Goal: Transaction & Acquisition: Book appointment/travel/reservation

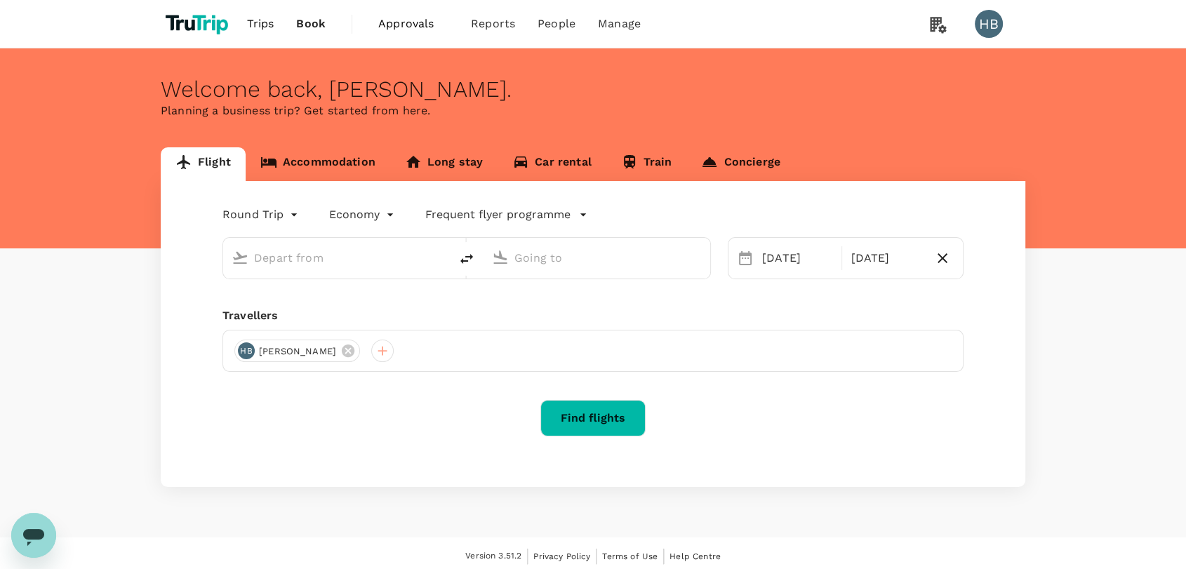
type input "Singapore Changi (SIN)"
type input "London Heathrow (LHR)"
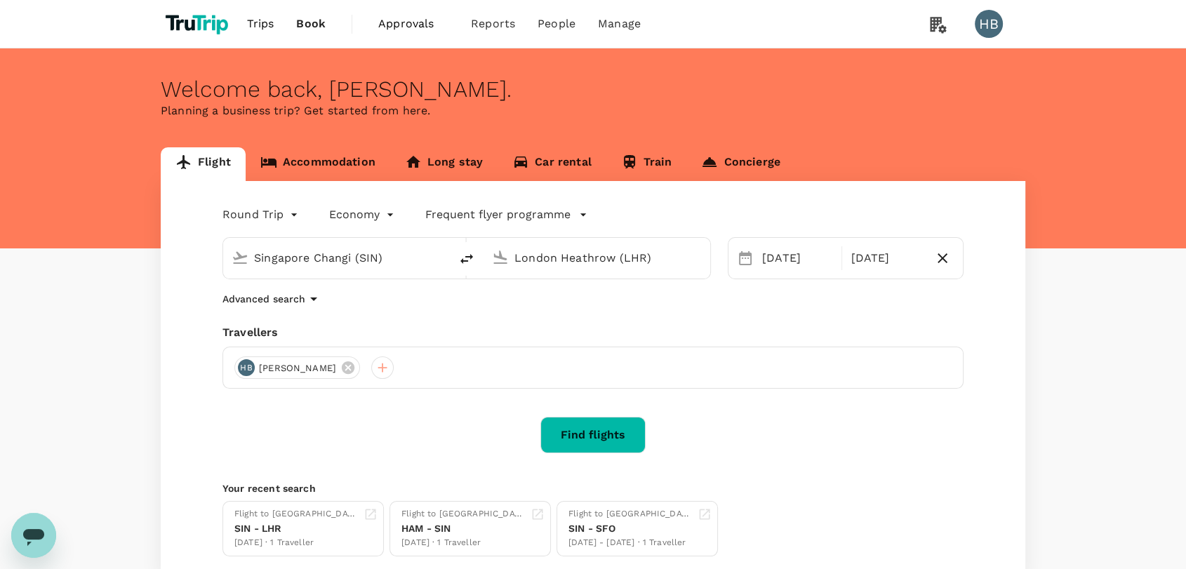
click at [388, 260] on input "Singapore Changi (SIN)" at bounding box center [337, 258] width 166 height 22
click at [355, 313] on p "Toulouse Blagnac Intl" at bounding box center [358, 313] width 248 height 14
type input "Toulouse Blagnac Intl (TLS)"
type input "[GEOGRAPHIC_DATA]"
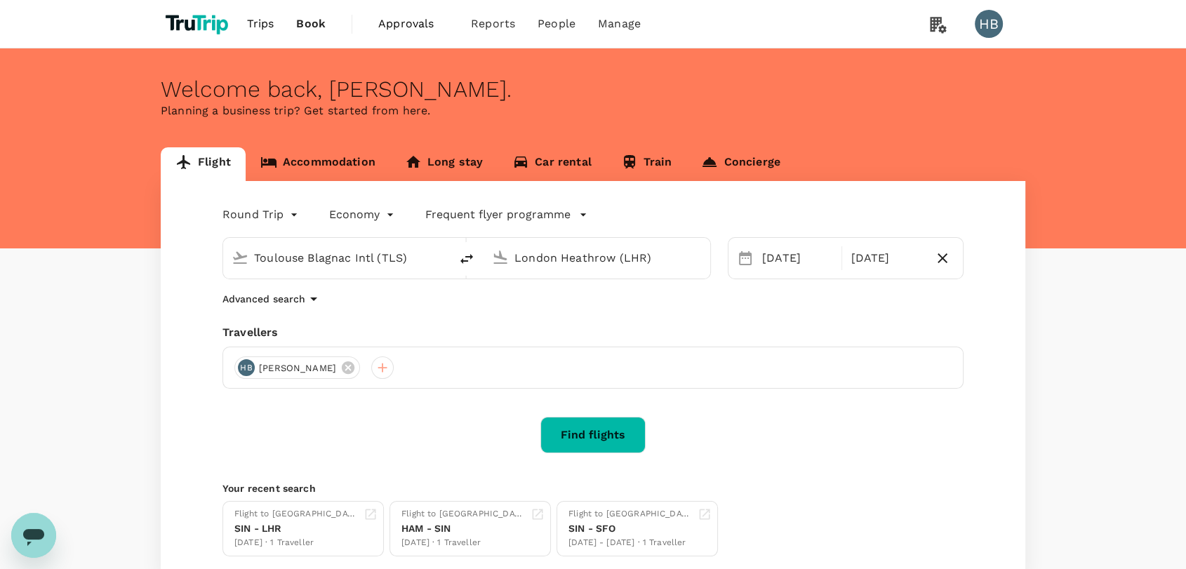
click at [646, 260] on input "London Heathrow (LHR)" at bounding box center [598, 258] width 166 height 22
click at [636, 316] on p "[GEOGRAPHIC_DATA]" at bounding box center [617, 313] width 245 height 14
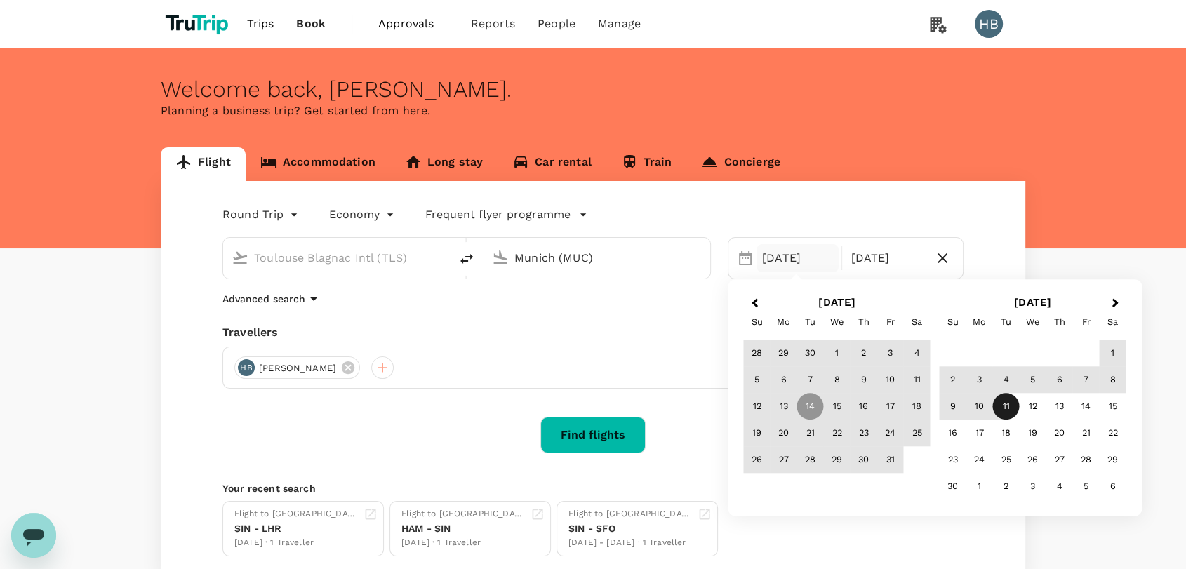
type input "Munich (MUC)"
click at [755, 302] on span "Previous Month" at bounding box center [755, 304] width 0 height 16
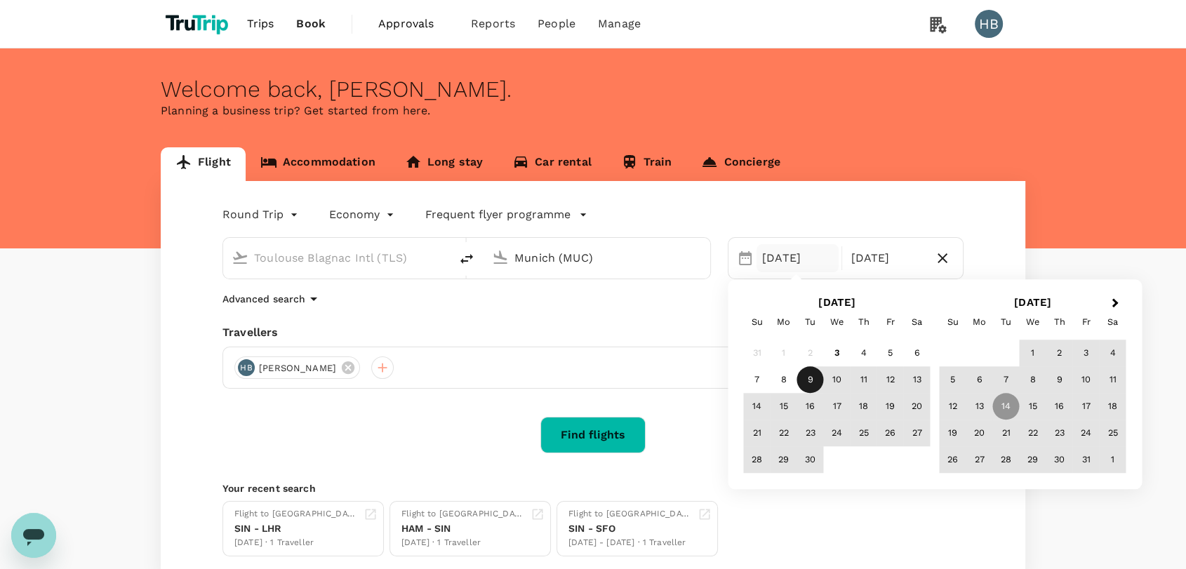
click at [809, 378] on div "9" at bounding box center [810, 380] width 27 height 27
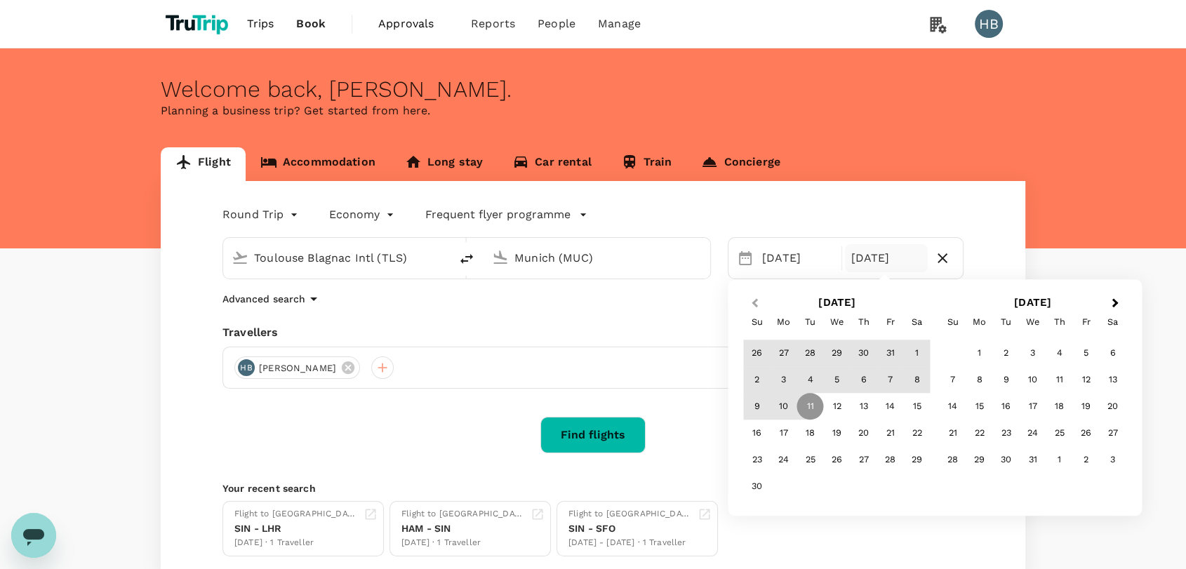
click at [757, 297] on button "Previous Month" at bounding box center [753, 304] width 22 height 22
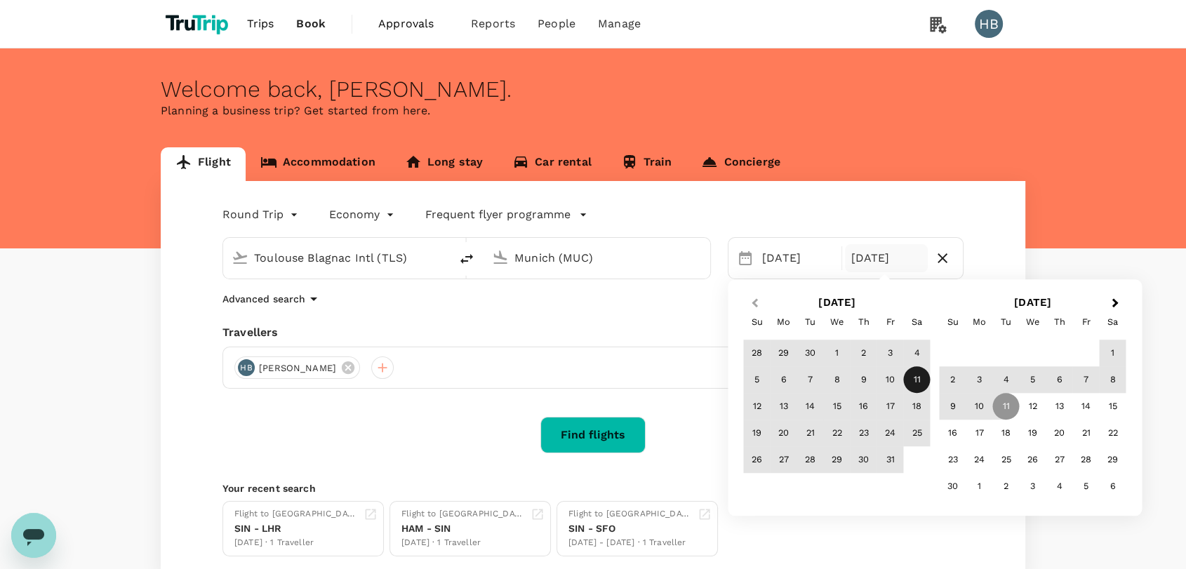
click at [755, 303] on span "Previous Month" at bounding box center [755, 304] width 0 height 16
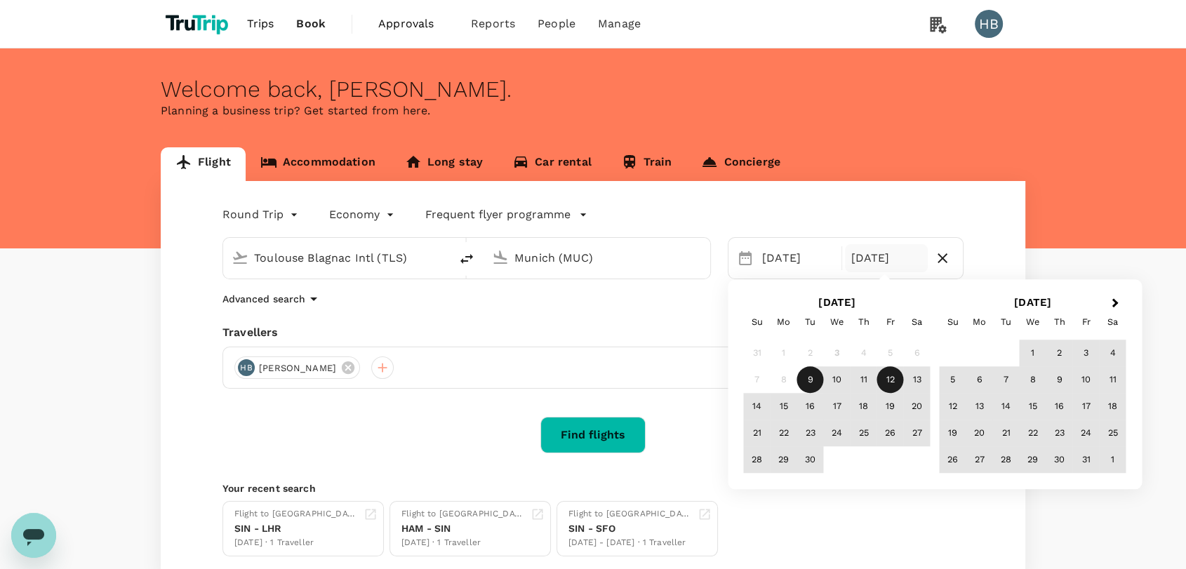
click at [889, 383] on div "12" at bounding box center [890, 380] width 27 height 27
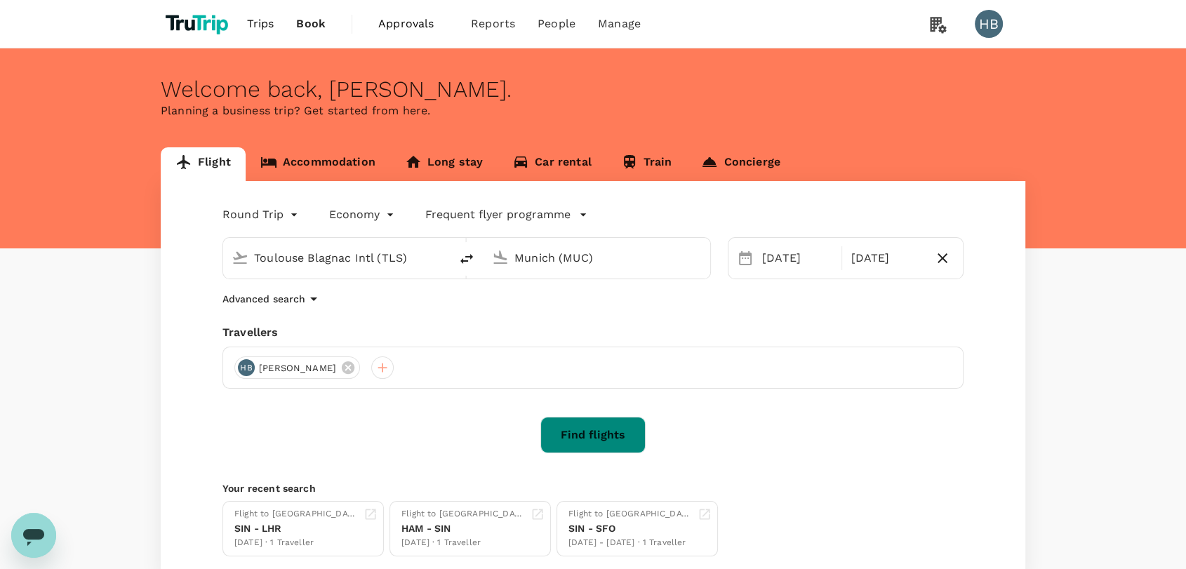
click at [628, 433] on button "Find flights" at bounding box center [592, 435] width 105 height 37
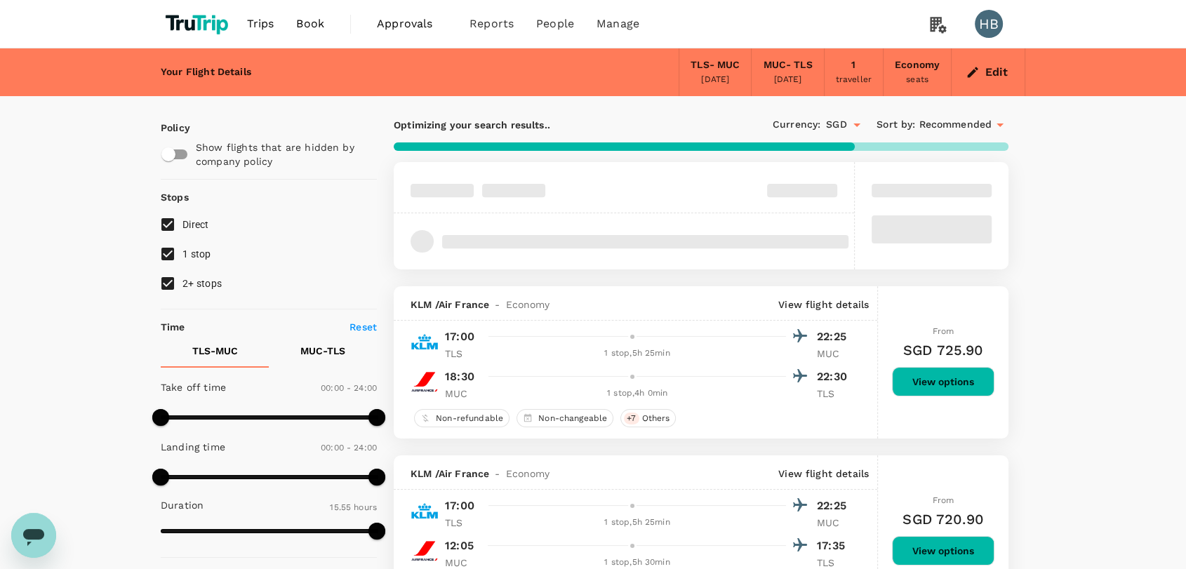
click at [303, 28] on span "Book" at bounding box center [310, 23] width 28 height 17
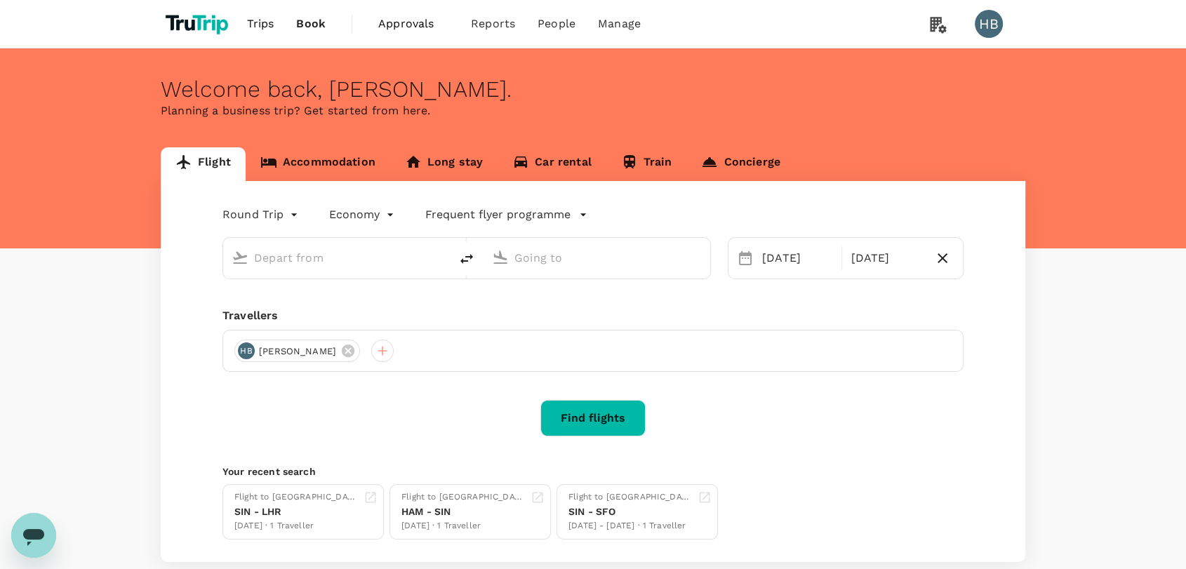
type input "Toulouse Blagnac Intl (TLS)"
type input "Munich (MUC)"
type input "Toulouse Blagnac Intl (TLS)"
type input "Munich (MUC)"
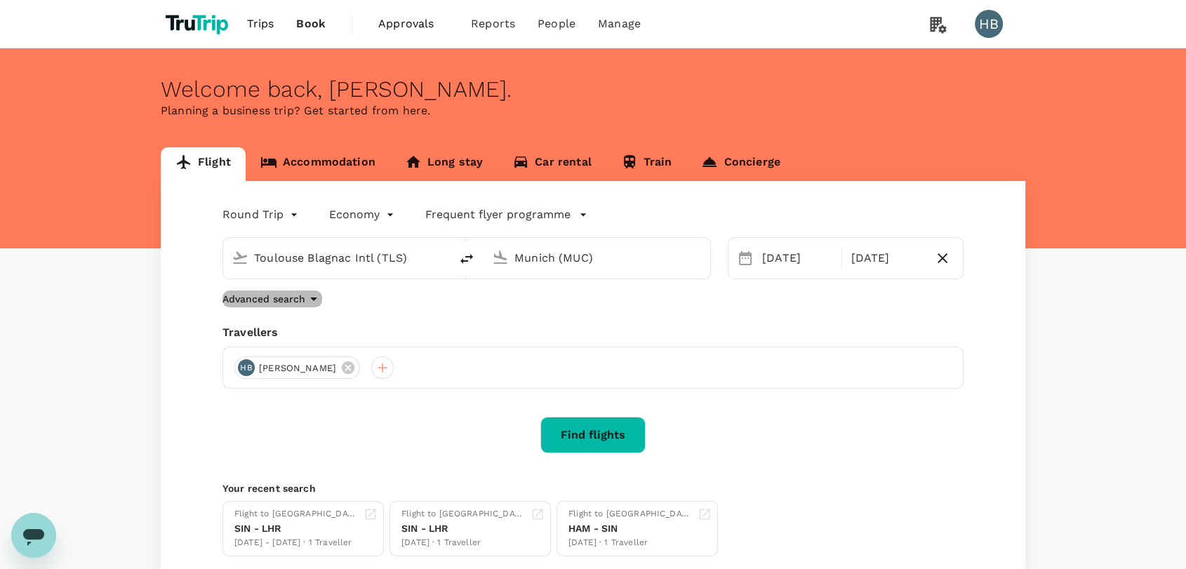
click at [314, 299] on icon "button" at bounding box center [313, 300] width 7 height 4
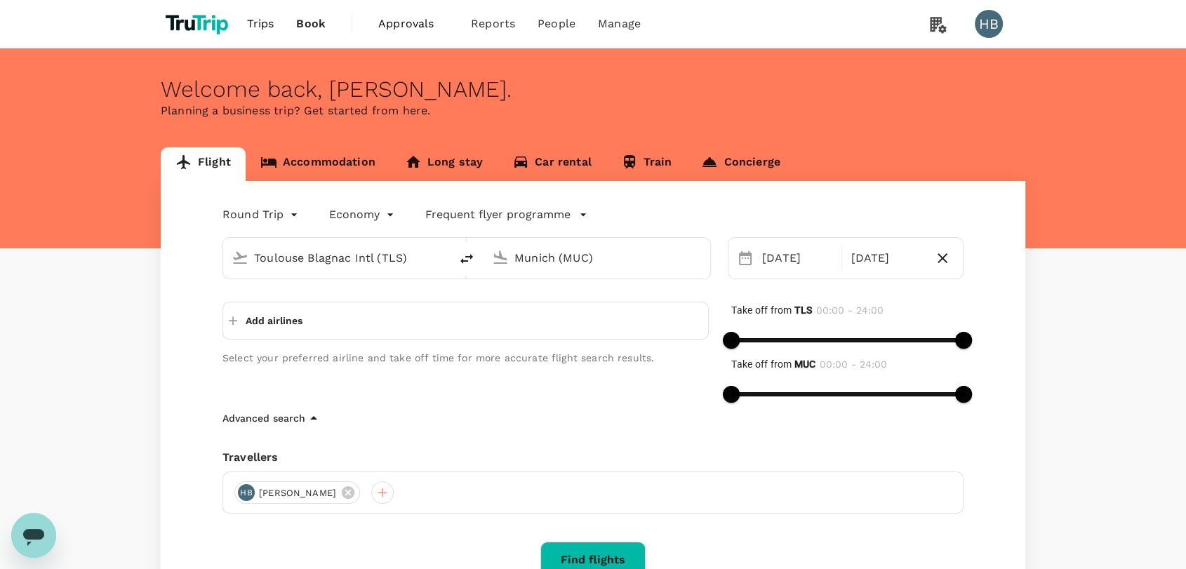
click at [338, 322] on div "Add airlines" at bounding box center [466, 321] width 486 height 38
click at [278, 317] on p "Add airlines" at bounding box center [274, 321] width 57 height 14
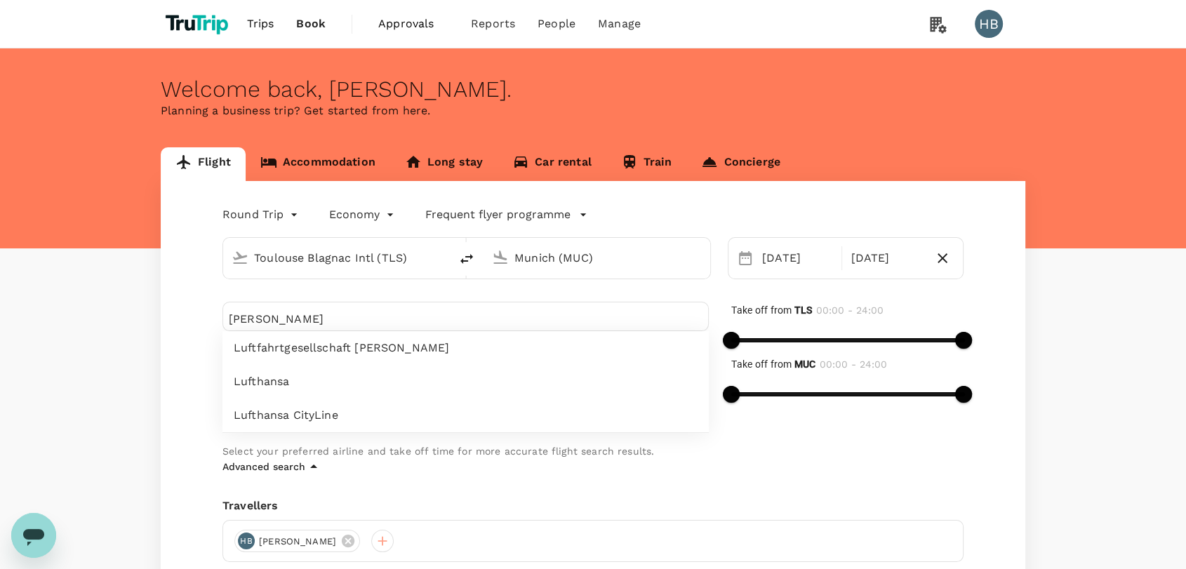
type input "[PERSON_NAME]"
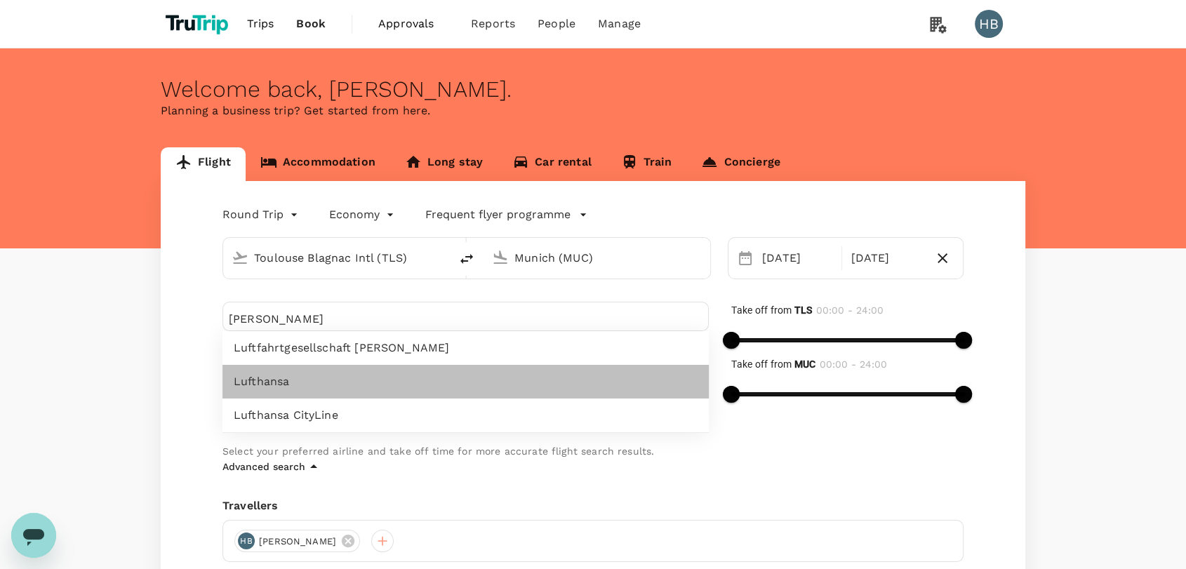
click at [295, 375] on span "Lufthansa" at bounding box center [466, 381] width 464 height 17
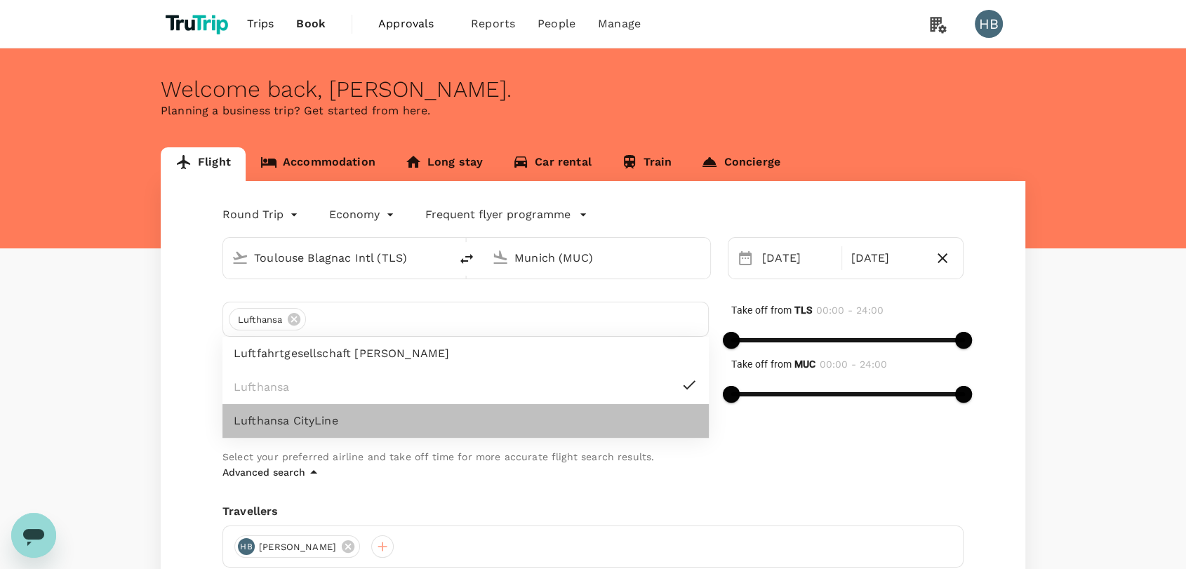
click at [519, 425] on span "Lufthansa CityLine" at bounding box center [466, 421] width 464 height 17
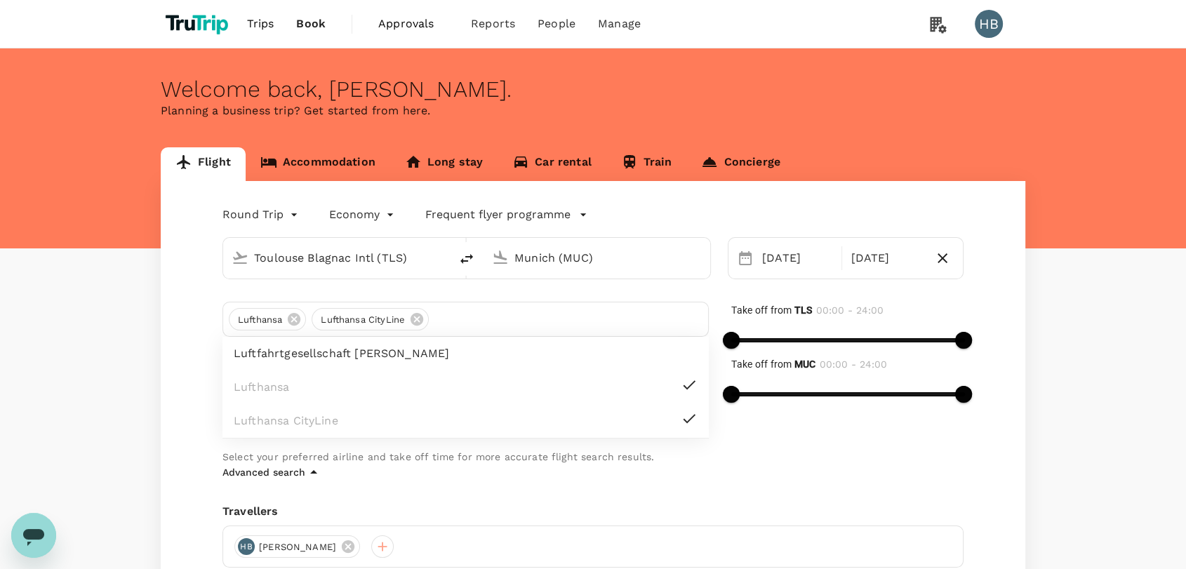
click at [758, 475] on div "Advanced search" at bounding box center [593, 472] width 741 height 17
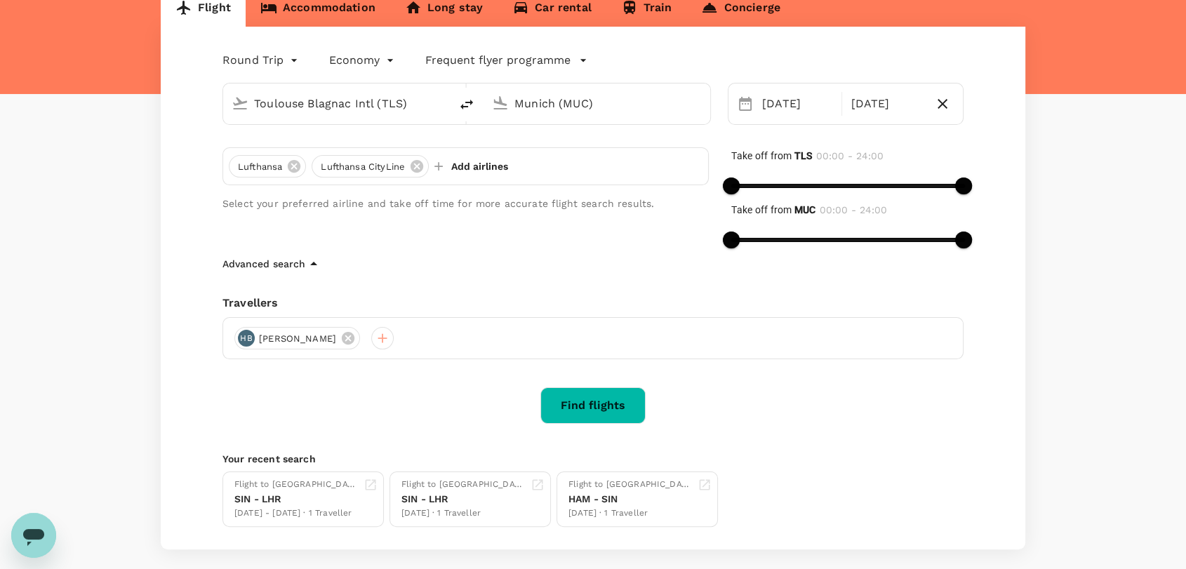
scroll to position [155, 0]
click at [607, 411] on button "Find flights" at bounding box center [592, 405] width 105 height 37
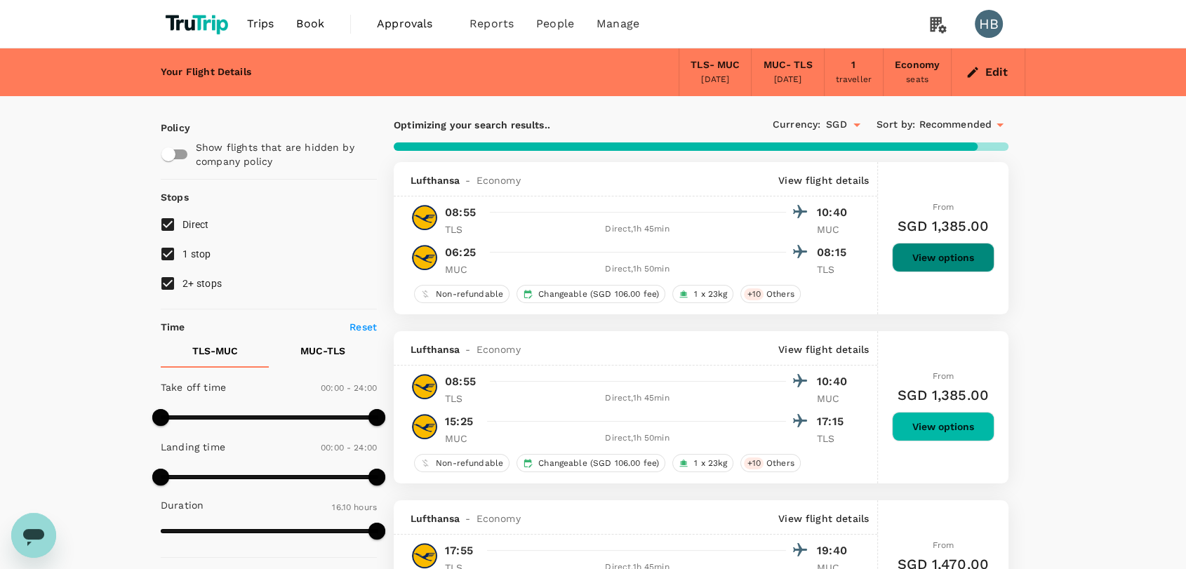
click at [977, 255] on button "View options" at bounding box center [943, 257] width 102 height 29
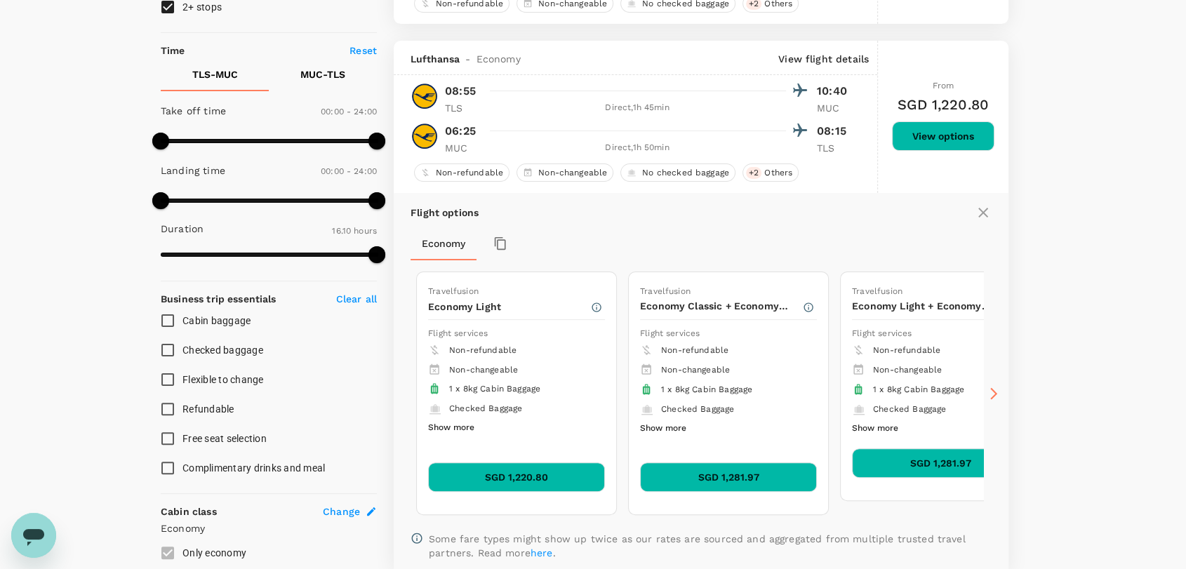
scroll to position [274, 0]
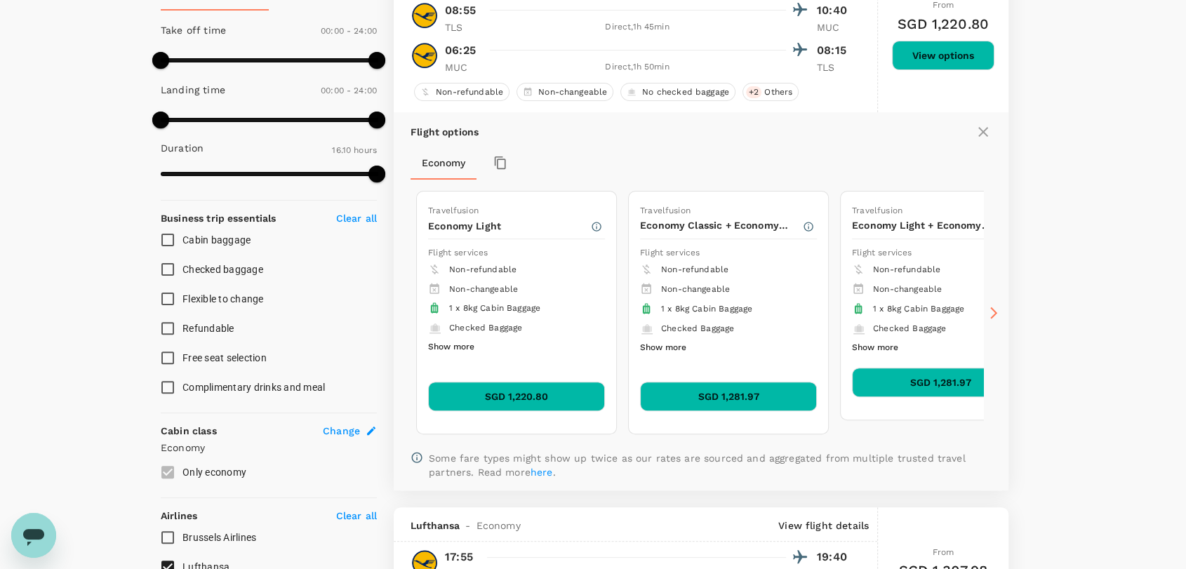
scroll to position [352, 0]
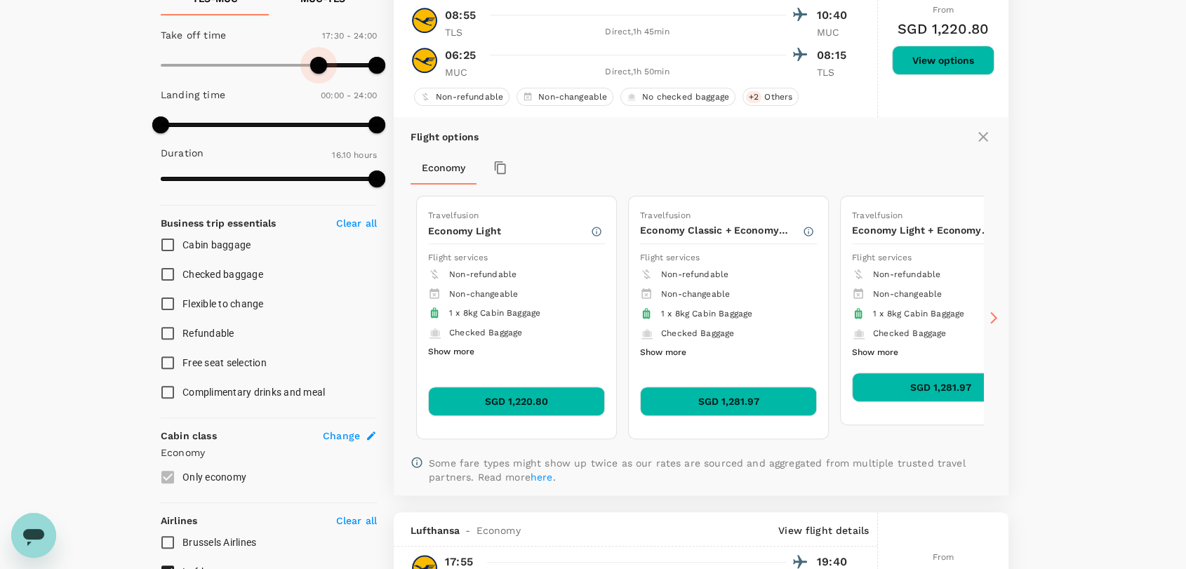
type input "1020"
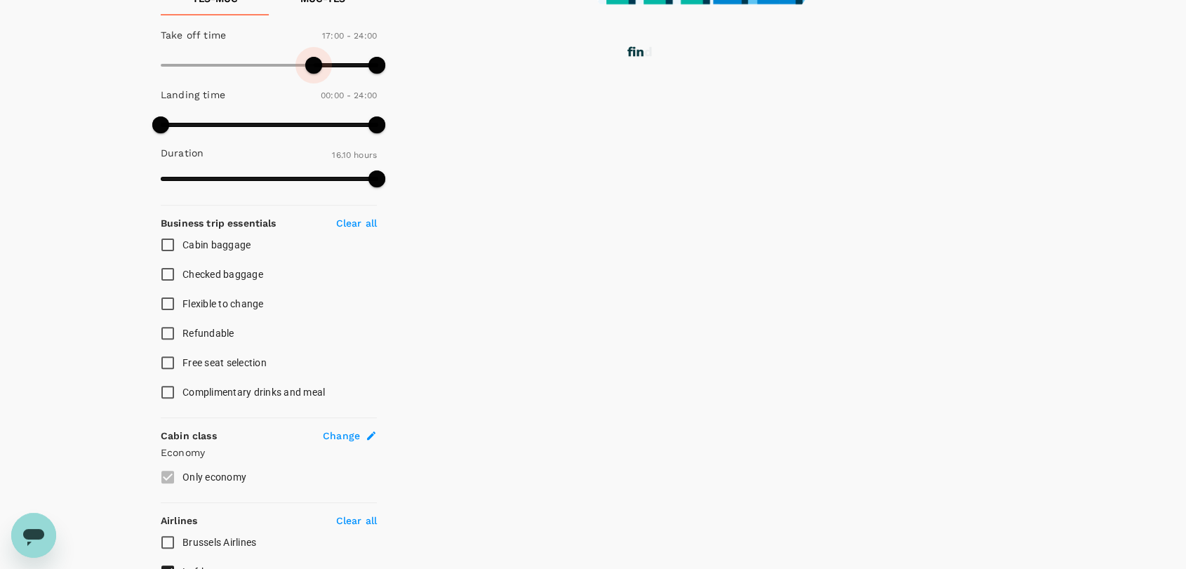
drag, startPoint x: 159, startPoint y: 61, endPoint x: 314, endPoint y: 73, distance: 154.9
click at [314, 73] on span at bounding box center [313, 65] width 17 height 17
type input "1140"
drag, startPoint x: 376, startPoint y: 66, endPoint x: 332, endPoint y: 66, distance: 44.2
click at [332, 66] on span at bounding box center [332, 65] width 17 height 17
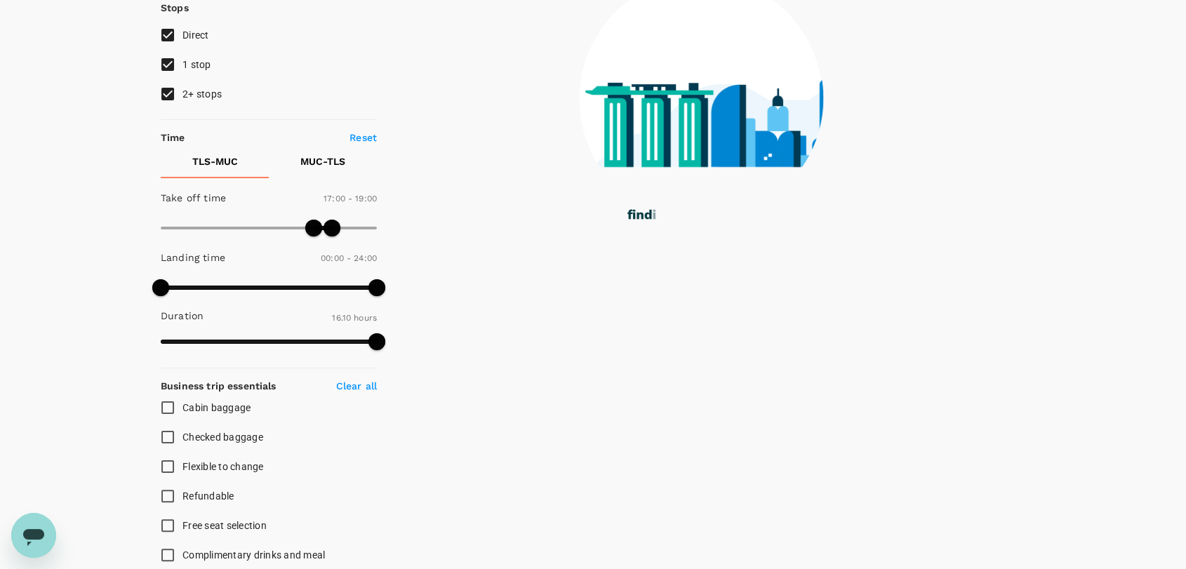
scroll to position [187, 0]
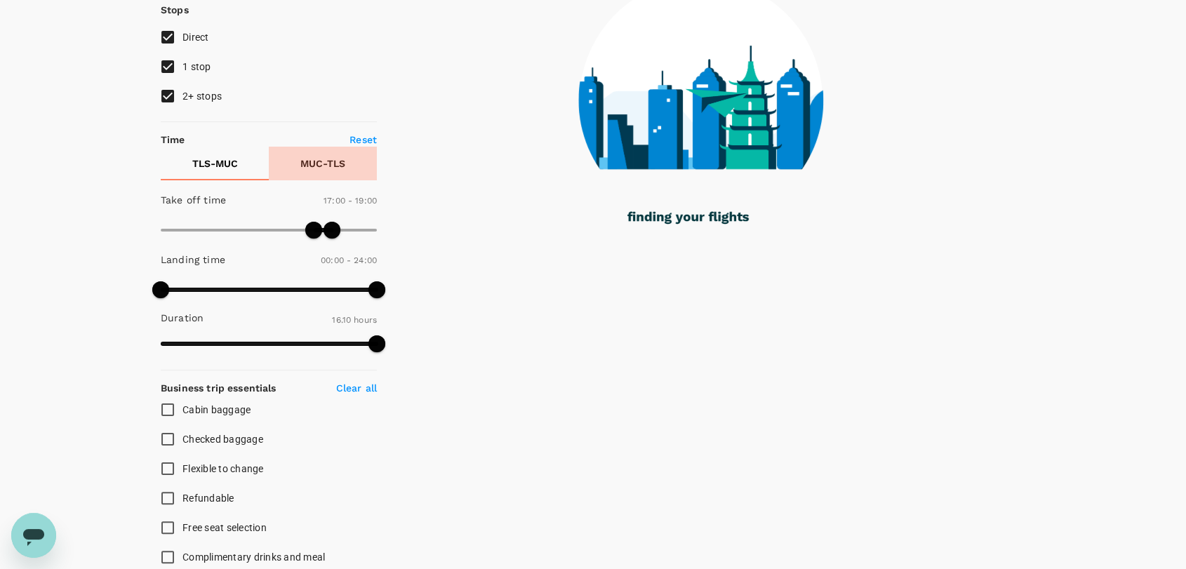
click at [330, 168] on p "MUC - TLS" at bounding box center [322, 164] width 45 height 14
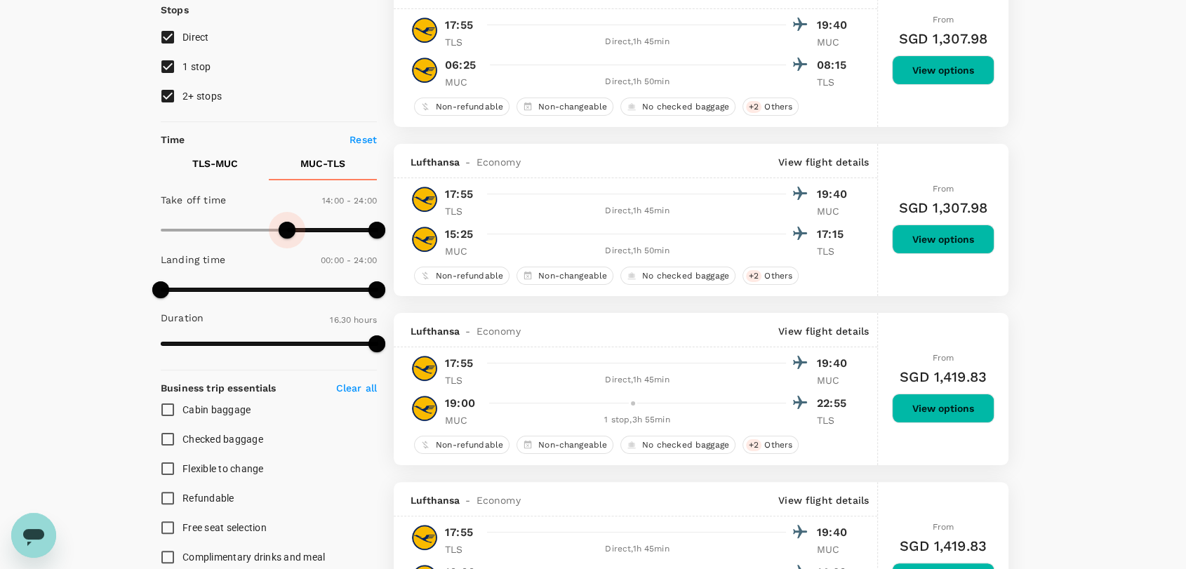
type input "900"
drag, startPoint x: 163, startPoint y: 228, endPoint x: 295, endPoint y: 235, distance: 132.1
click at [295, 235] on span at bounding box center [296, 230] width 17 height 17
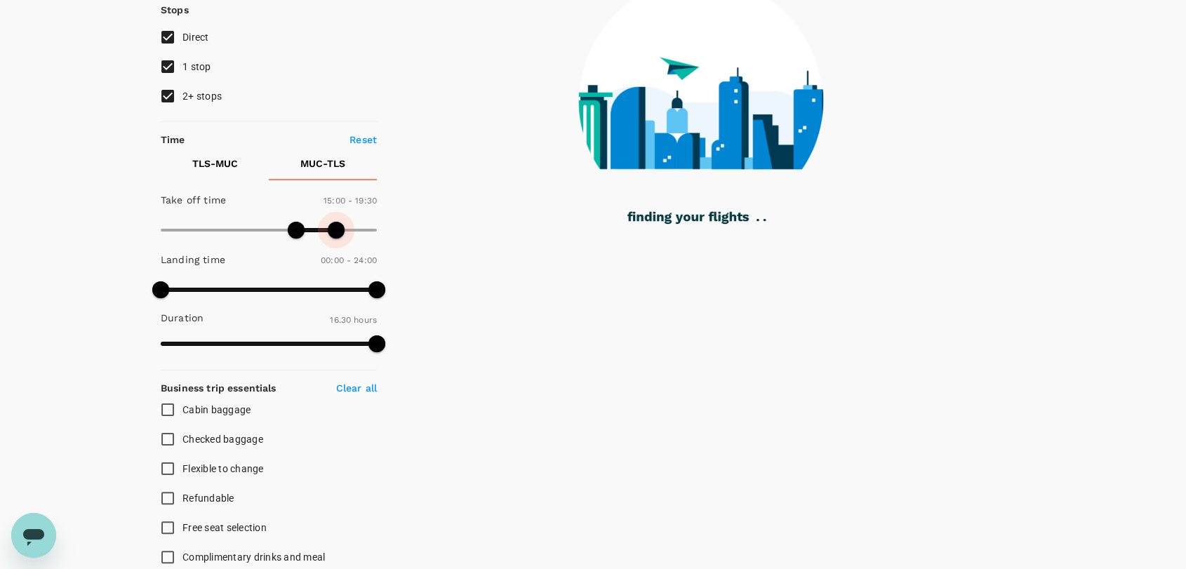
type input "1140"
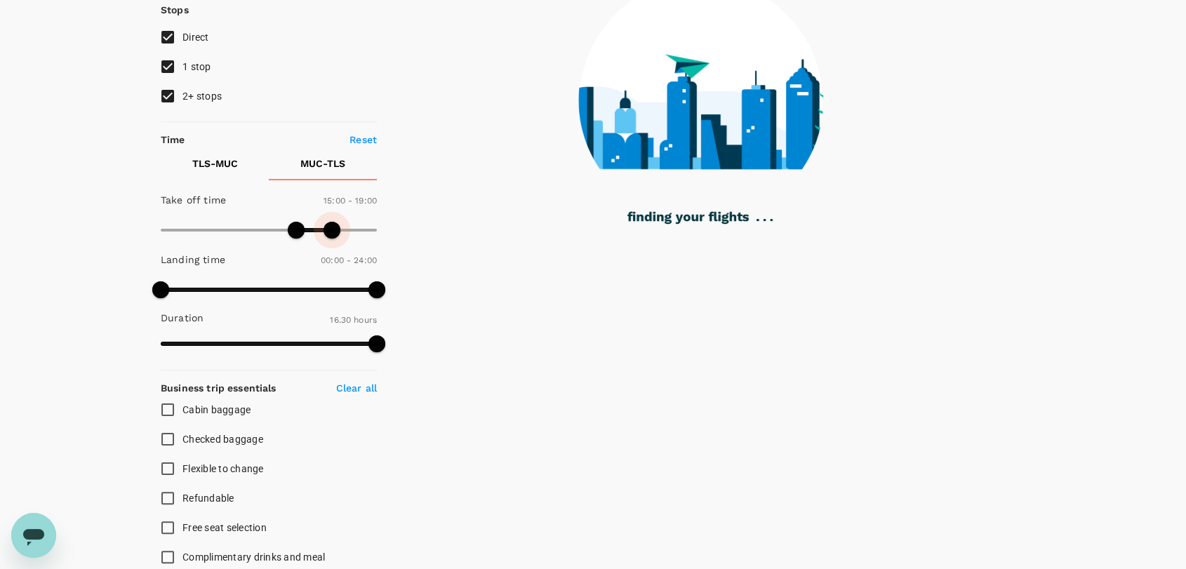
drag, startPoint x: 378, startPoint y: 230, endPoint x: 331, endPoint y: 226, distance: 46.5
click at [331, 226] on span at bounding box center [332, 230] width 17 height 17
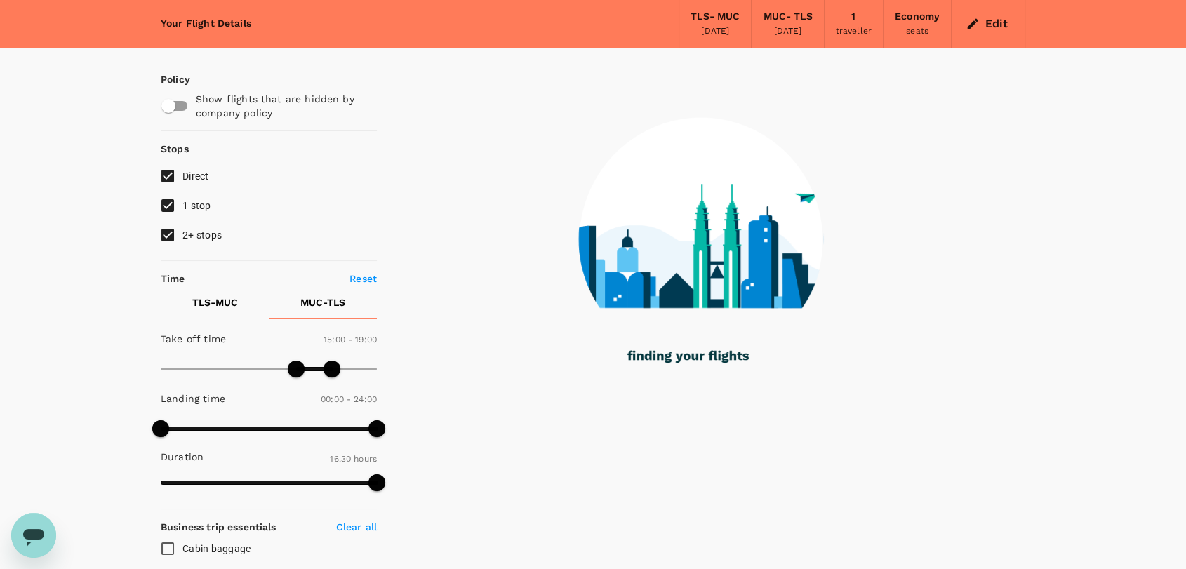
scroll to position [0, 0]
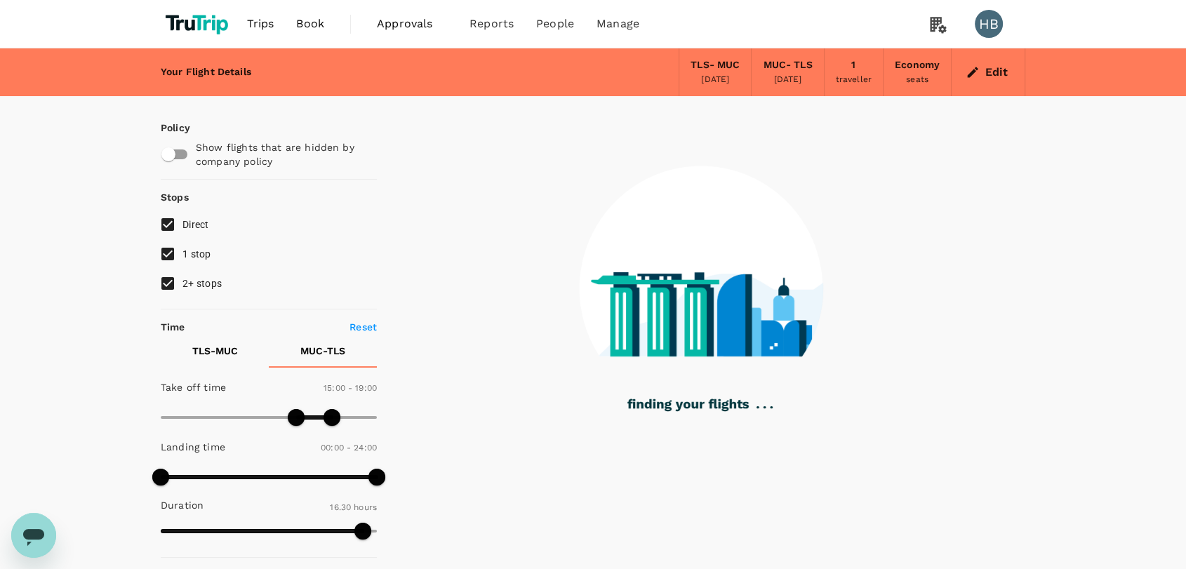
checkbox input "false"
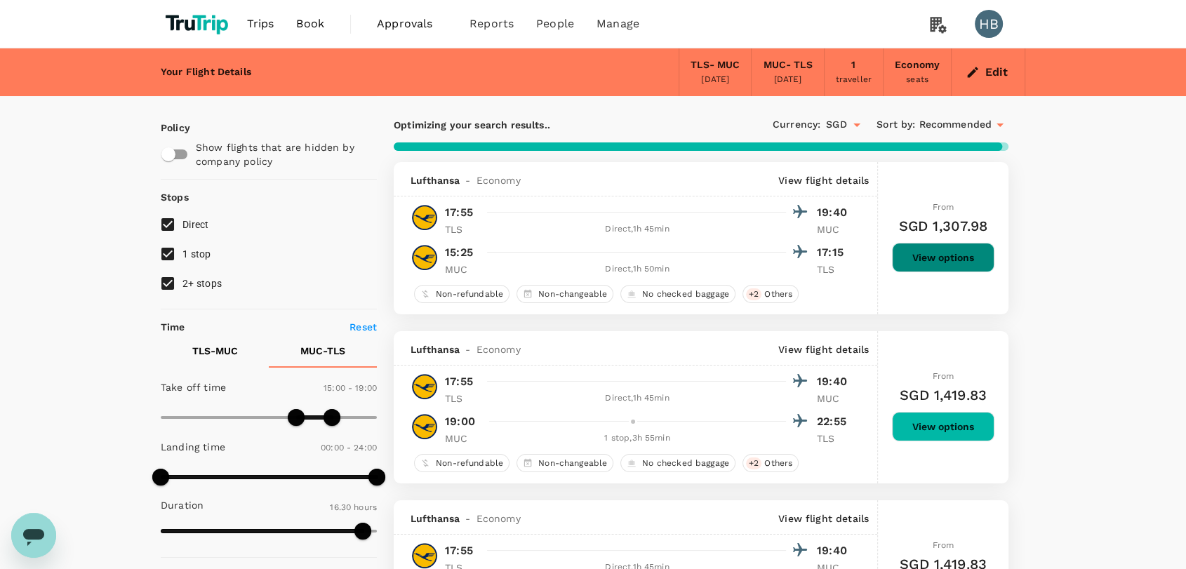
click at [960, 256] on button "View options" at bounding box center [943, 257] width 102 height 29
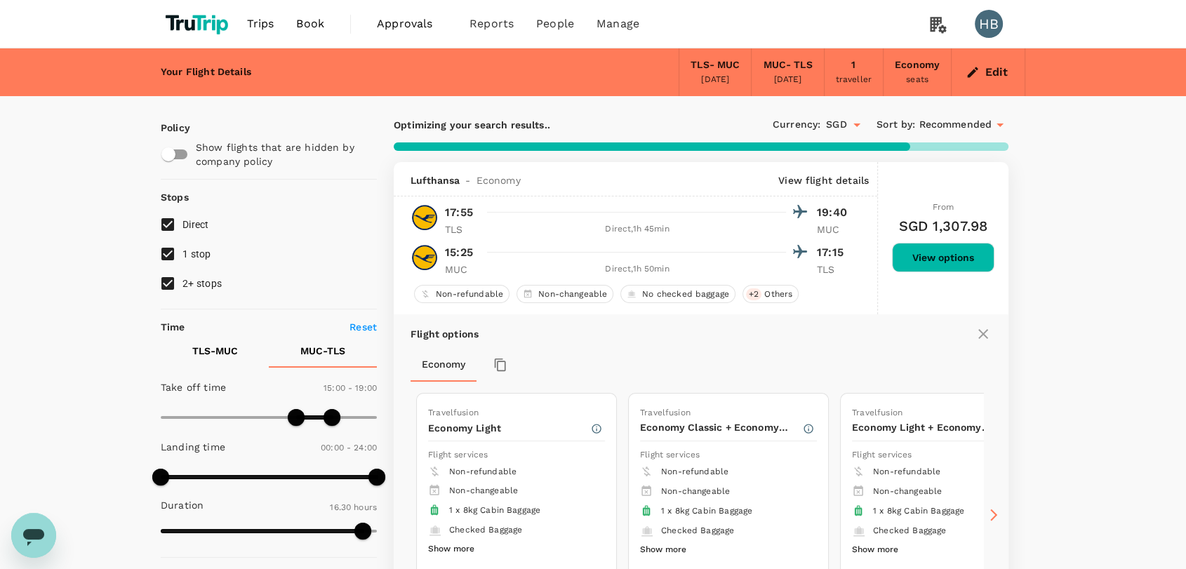
checkbox input "false"
checkbox input "true"
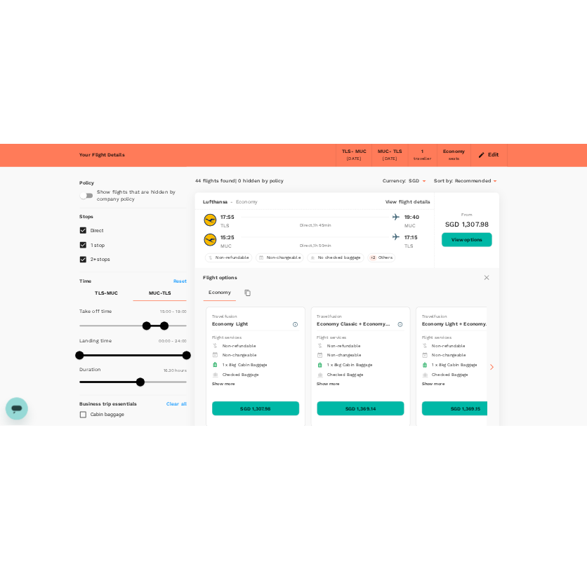
scroll to position [46, 0]
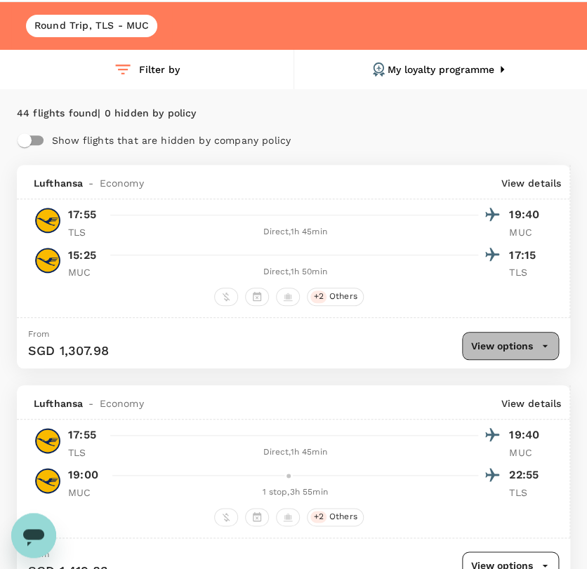
click at [538, 340] on icon "button" at bounding box center [544, 346] width 13 height 13
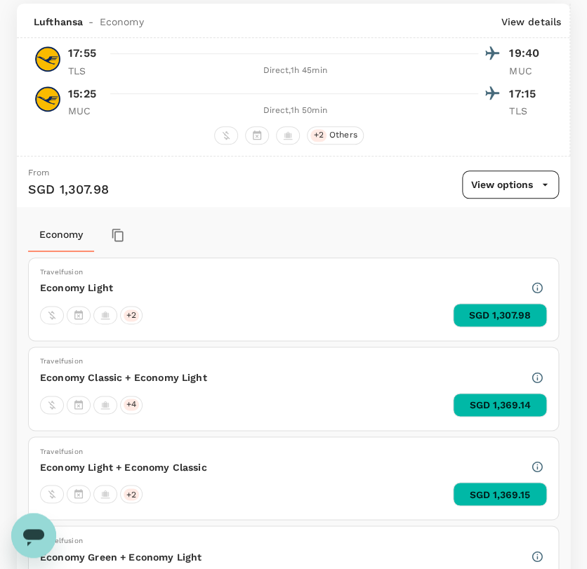
scroll to position [211, 0]
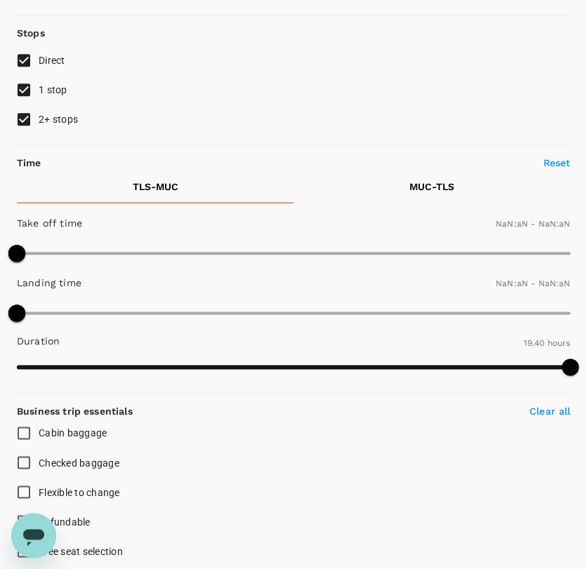
type input "1020"
type input "1140"
type input "1440"
type input "970"
type input "SGD"
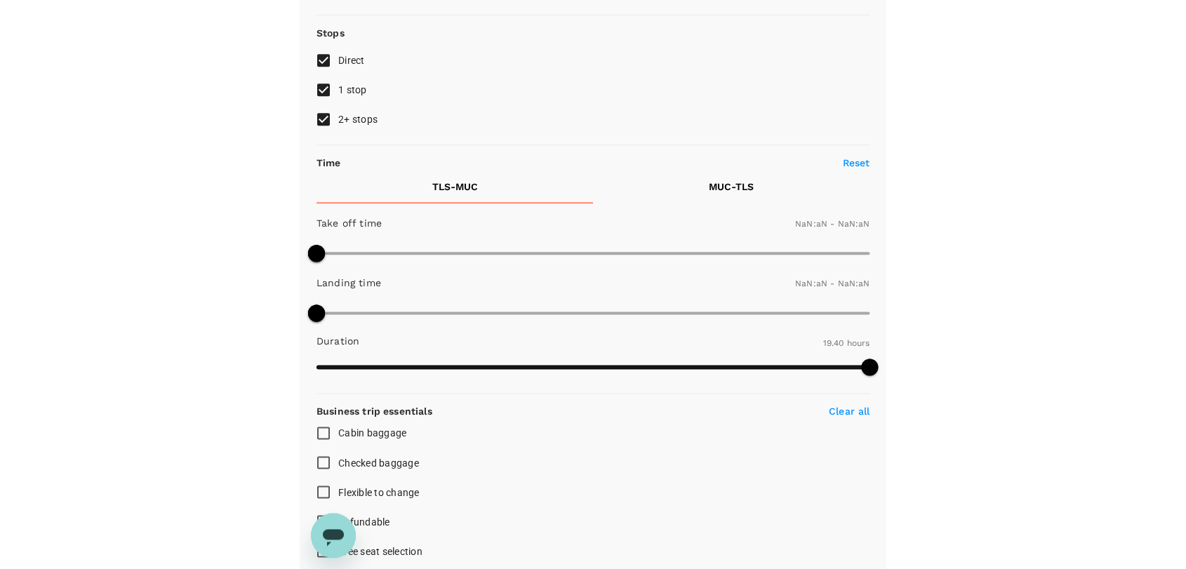
scroll to position [3458, 0]
